Goal: Task Accomplishment & Management: Use online tool/utility

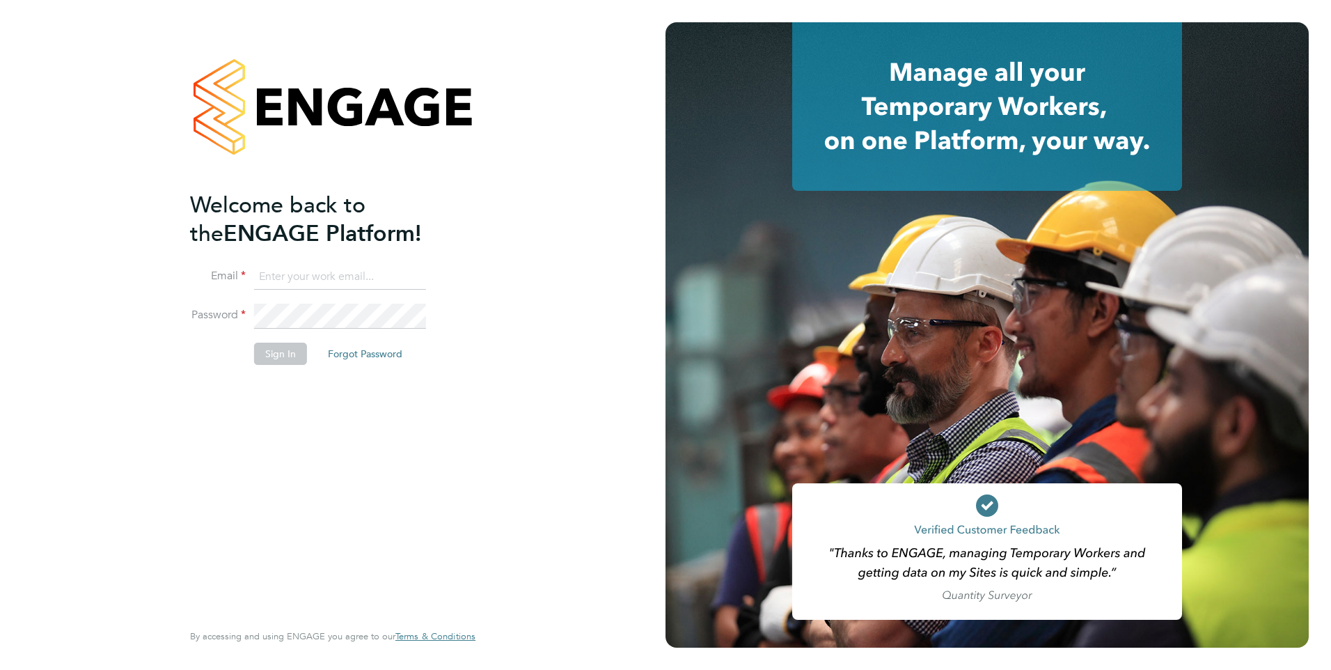
type input "[PERSON_NAME][EMAIL_ADDRESS][PERSON_NAME][DOMAIN_NAME]"
click at [278, 354] on button "Sign In" at bounding box center [280, 354] width 53 height 22
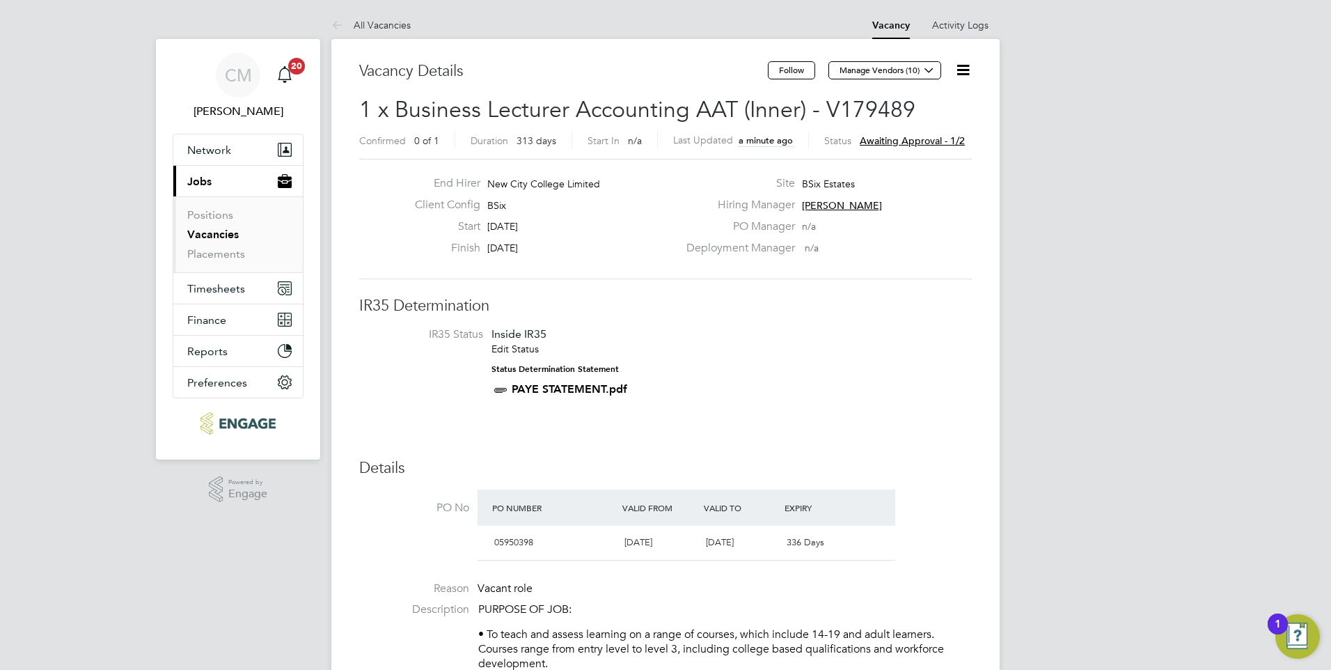
click at [961, 67] on icon at bounding box center [962, 69] width 17 height 17
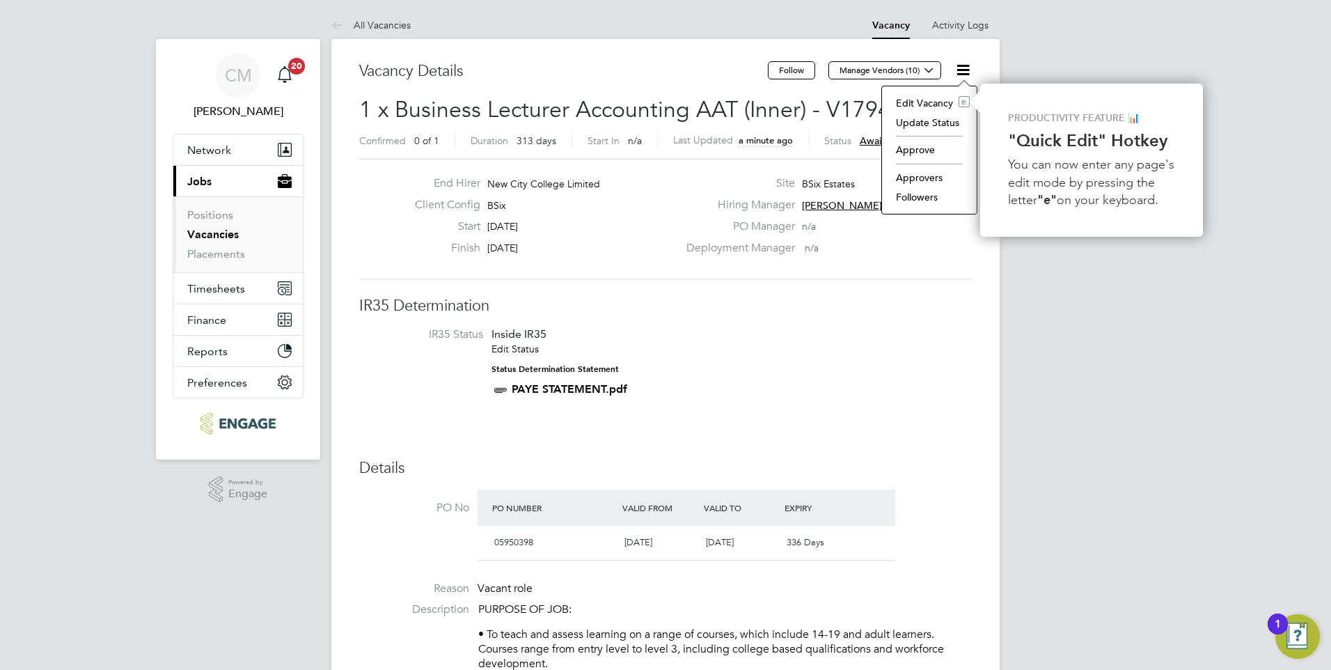
click at [919, 146] on li "Approve" at bounding box center [929, 149] width 81 height 19
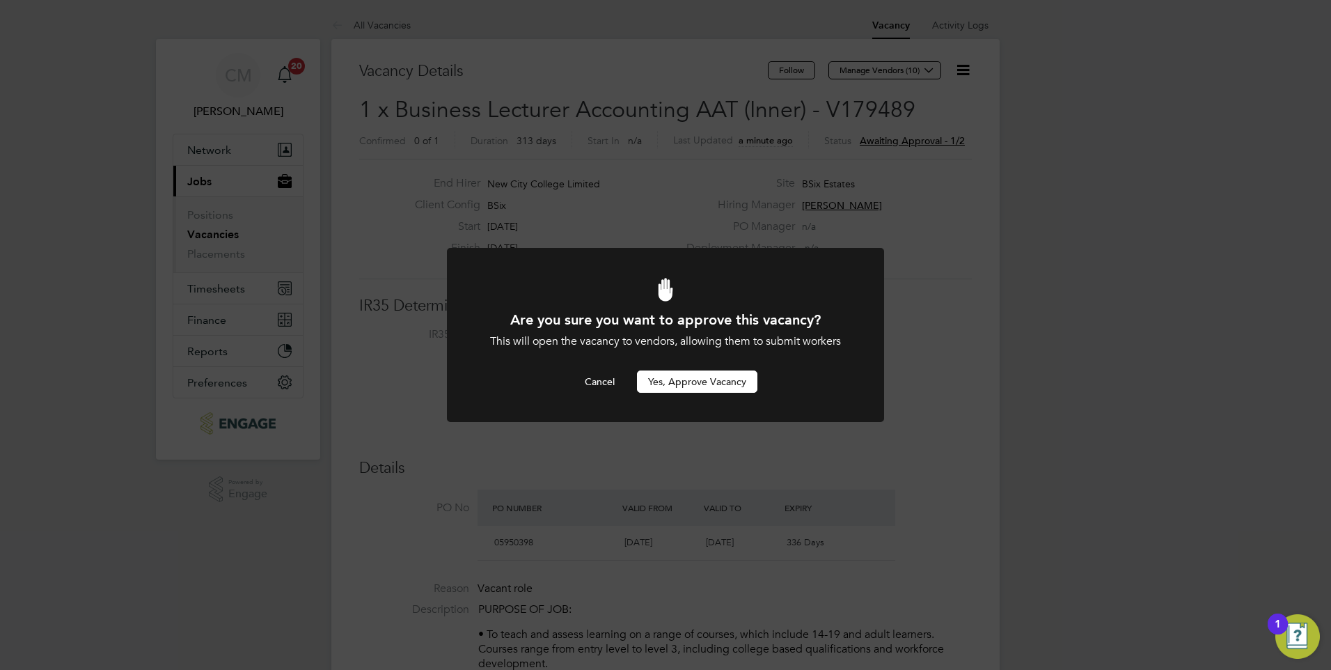
click at [679, 381] on button "Yes, Approve Vacancy" at bounding box center [697, 381] width 120 height 22
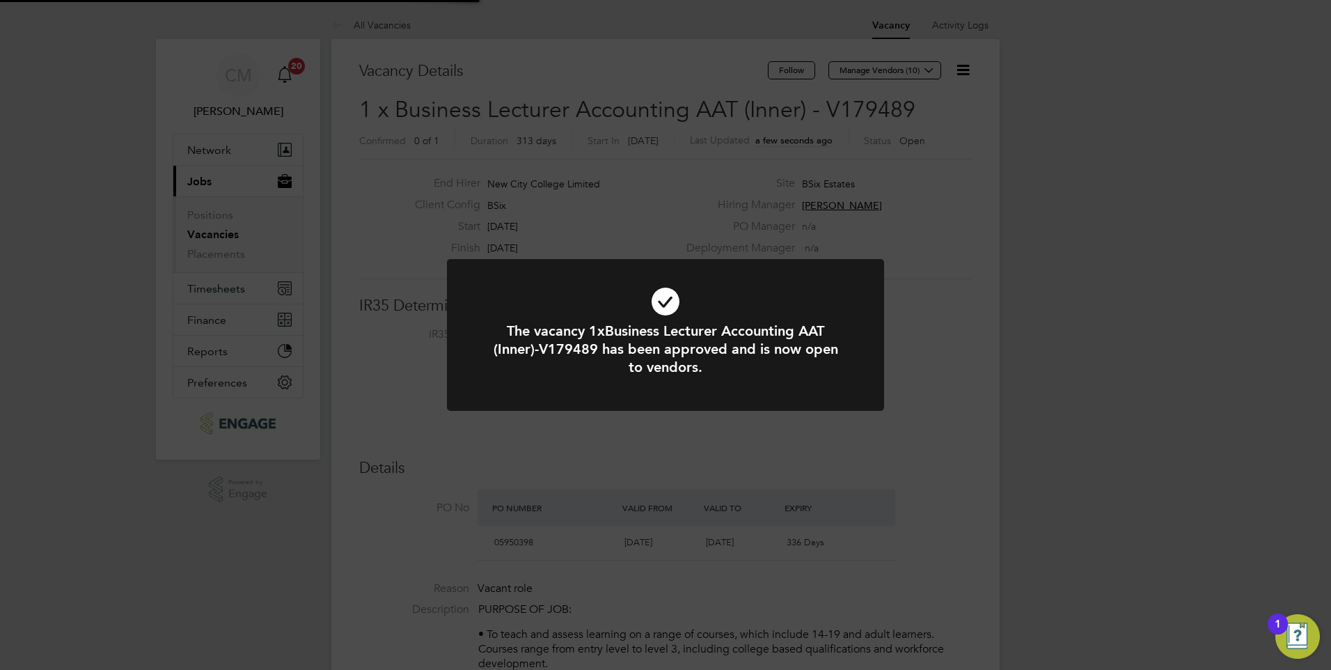
scroll to position [41, 97]
